Goal: Check status: Check status

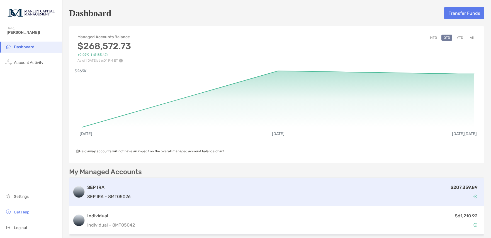
click at [169, 193] on div "$207,359.89" at bounding box center [307, 192] width 348 height 16
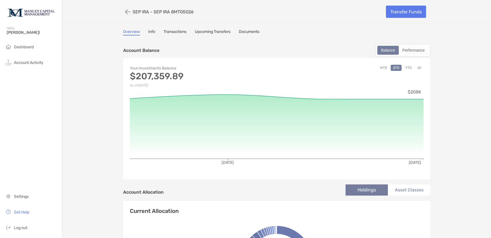
click at [418, 67] on button "All" at bounding box center [419, 68] width 8 height 6
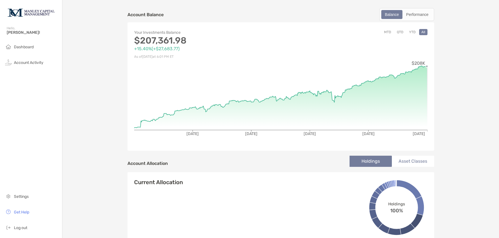
scroll to position [35, 0]
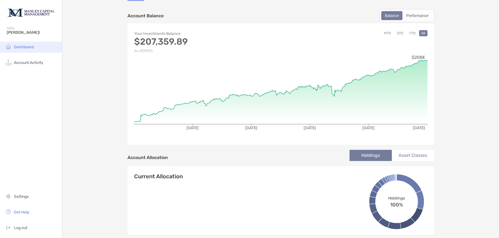
click at [21, 47] on span "Dashboard" at bounding box center [24, 47] width 20 height 5
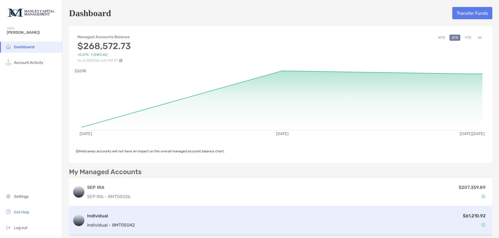
click at [197, 220] on div "$61,210.92" at bounding box center [313, 220] width 352 height 16
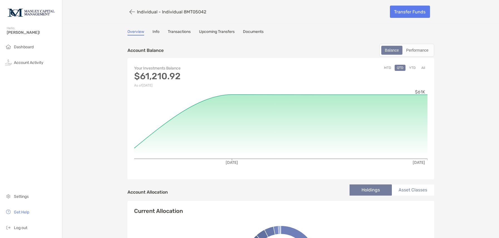
click at [420, 69] on button "All" at bounding box center [424, 68] width 8 height 6
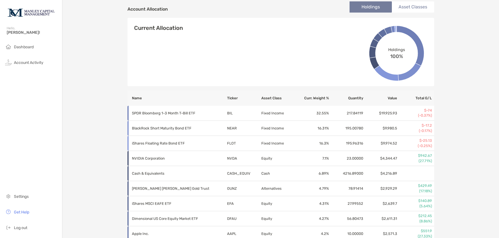
scroll to position [174, 0]
